Goal: Task Accomplishment & Management: Use online tool/utility

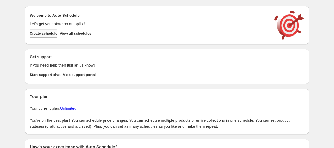
click at [51, 32] on span "Create schedule" at bounding box center [44, 33] width 28 height 5
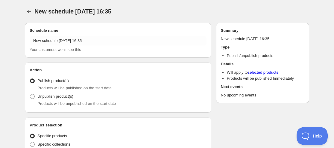
radio input "true"
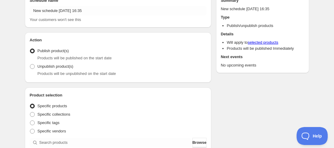
scroll to position [60, 0]
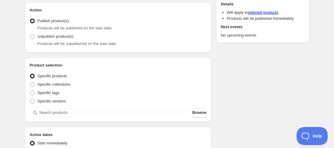
click at [45, 36] on span "Unpublish product(s)" at bounding box center [55, 36] width 36 height 4
click at [30, 34] on input "Unpublish product(s)" at bounding box center [30, 34] width 0 height 0
radio input "true"
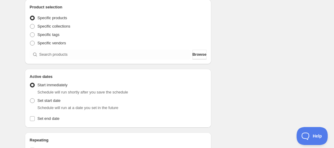
scroll to position [120, 0]
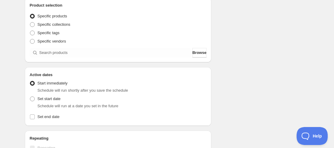
type input "New schedule [DATE] 16:37"
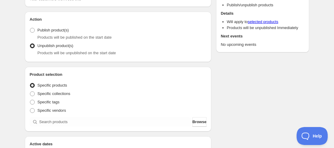
scroll to position [0, 0]
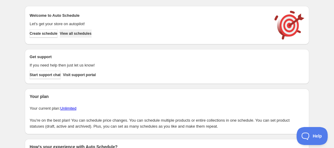
click at [86, 33] on span "View all schedules" at bounding box center [76, 33] width 32 height 5
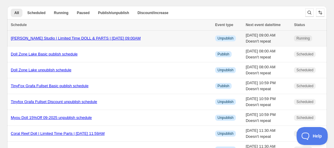
click at [83, 40] on div "[PERSON_NAME] Studio | Limited Time DOLL & PARTS | [DATE] 09:00AM" at bounding box center [111, 38] width 201 height 6
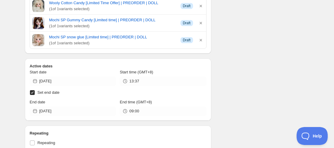
scroll to position [269, 0]
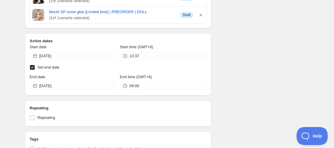
click at [55, 69] on span "Set end date" at bounding box center [48, 67] width 22 height 4
click at [35, 69] on input "Set end date" at bounding box center [32, 67] width 5 height 5
checkbox input "false"
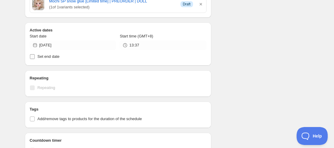
scroll to position [258, 0]
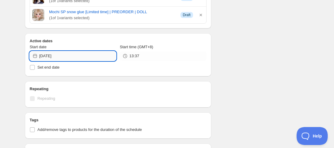
click at [56, 58] on input "[DATE]" at bounding box center [77, 56] width 77 height 10
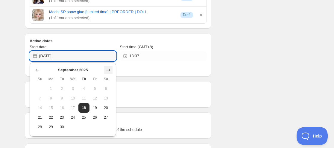
click at [106, 68] on icon "Show next month, October 2025" at bounding box center [108, 70] width 6 height 6
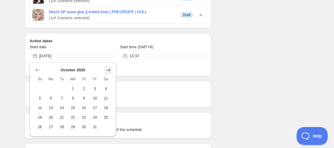
click at [106, 68] on icon "Show next month, November 2025" at bounding box center [108, 70] width 6 height 6
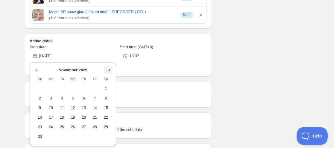
click at [107, 68] on icon "Show next month, December 2025" at bounding box center [108, 70] width 6 height 6
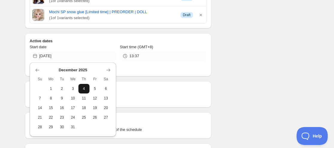
click at [84, 92] on button "4" at bounding box center [83, 89] width 11 height 10
type input "[DATE]"
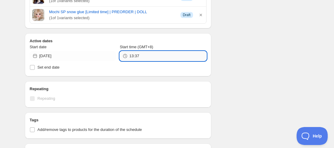
click at [134, 54] on input "13:37" at bounding box center [167, 56] width 77 height 10
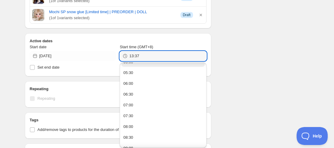
scroll to position [120, 0]
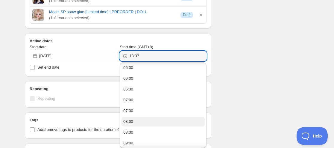
click at [137, 120] on button "08:00" at bounding box center [162, 122] width 83 height 10
type input "08:00"
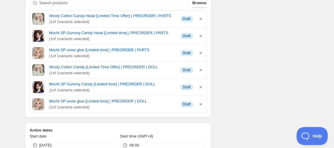
scroll to position [60, 0]
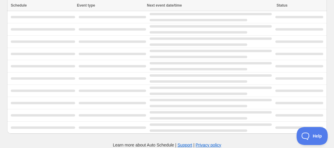
scroll to position [19, 0]
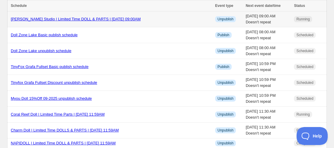
click at [80, 19] on link "[PERSON_NAME] Studio | Limited Time DOLL & PARTS | [DATE] 09:00AM" at bounding box center [76, 19] width 130 height 4
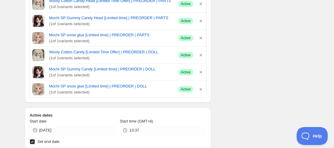
scroll to position [258, 0]
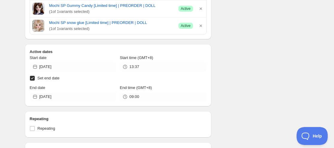
click at [46, 75] on label "Set end date" at bounding box center [118, 78] width 177 height 8
click at [35, 76] on input "Set end date" at bounding box center [32, 78] width 5 height 5
checkbox input "false"
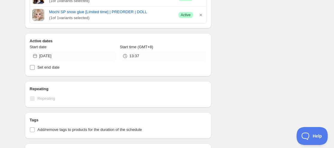
scroll to position [248, 0]
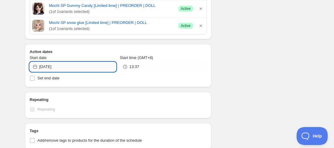
click at [53, 64] on input "[DATE]" at bounding box center [77, 67] width 77 height 10
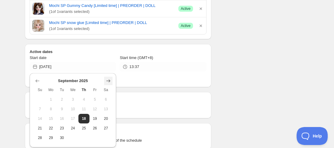
click at [109, 80] on icon "Show next month, October 2025" at bounding box center [108, 81] width 6 height 6
click at [109, 80] on icon "Show next month, November 2025" at bounding box center [109, 80] width 4 height 3
click at [109, 80] on button "Show next month, December 2025" at bounding box center [108, 81] width 8 height 8
click at [84, 98] on span "4" at bounding box center [84, 99] width 6 height 5
type input "[DATE]"
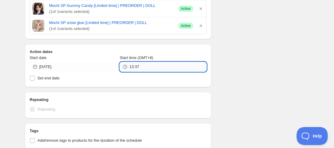
click at [139, 65] on input "13:37" at bounding box center [167, 67] width 77 height 10
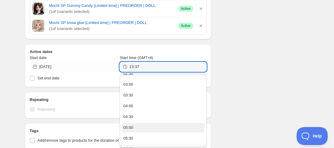
scroll to position [120, 0]
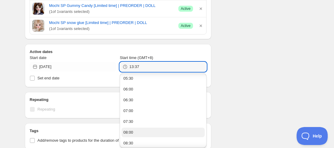
click at [138, 130] on button "08:00" at bounding box center [162, 132] width 83 height 10
type input "08:00"
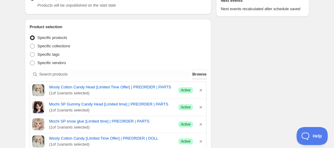
scroll to position [0, 0]
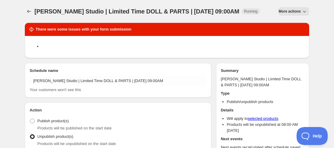
click at [291, 10] on span "More actions" at bounding box center [290, 11] width 22 height 5
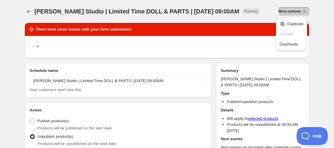
click at [292, 46] on span "Deactivate" at bounding box center [288, 44] width 18 height 4
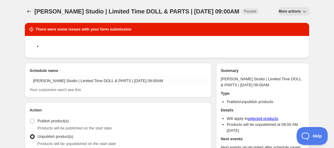
click at [284, 13] on span "More actions" at bounding box center [290, 11] width 22 height 5
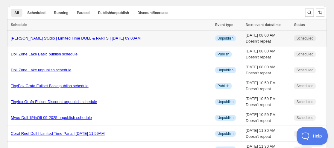
click at [62, 40] on link "[PERSON_NAME] Studio | Limited Time DOLL & PARTS | [DATE] 09:00AM" at bounding box center [76, 38] width 130 height 4
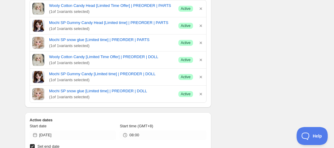
scroll to position [299, 0]
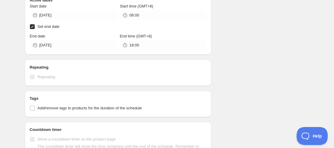
click at [48, 26] on span "Set end date" at bounding box center [48, 26] width 22 height 4
click at [35, 26] on input "Set end date" at bounding box center [32, 26] width 5 height 5
checkbox input "false"
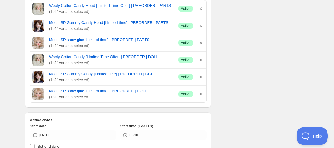
scroll to position [269, 0]
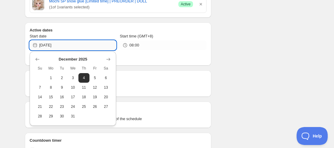
click at [60, 47] on input "[DATE]" at bounding box center [77, 45] width 77 height 10
click at [265, 62] on div "Schedule name [PERSON_NAME] Studio | Limited Time DOLL & PARTS | [DATE] 09:00AM…" at bounding box center [164, 23] width 289 height 548
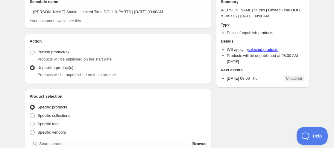
scroll to position [0, 0]
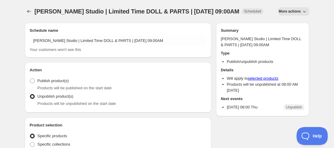
click at [293, 10] on span "More actions" at bounding box center [290, 11] width 22 height 5
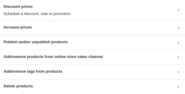
click at [110, 44] on div "Publish and/or unpublish products" at bounding box center [93, 42] width 178 height 7
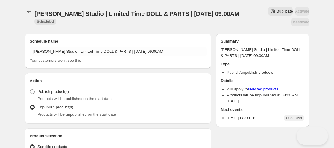
radio input "true"
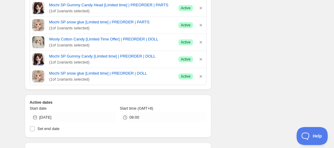
scroll to position [209, 0]
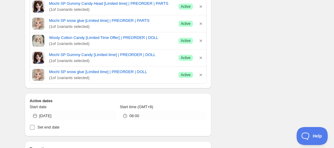
click at [59, 126] on span "Set end date" at bounding box center [48, 127] width 22 height 4
click at [35, 126] on input "Set end date" at bounding box center [32, 127] width 5 height 5
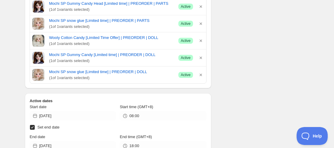
click at [59, 126] on span "Set end date" at bounding box center [48, 127] width 22 height 4
click at [35, 126] on input "Set end date" at bounding box center [32, 127] width 5 height 5
checkbox input "false"
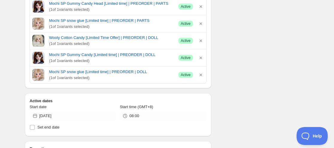
click at [209, 72] on div "Product selection Entity type Specific products Specific collections Specific t…" at bounding box center [118, 4] width 186 height 170
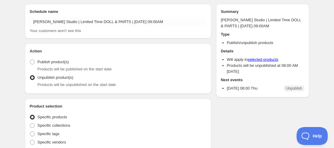
scroll to position [0, 0]
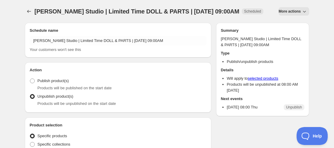
click at [299, 12] on span "More actions" at bounding box center [290, 11] width 22 height 5
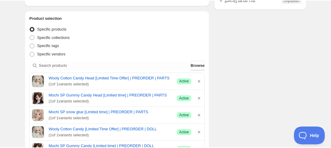
scroll to position [90, 0]
